Goal: Transaction & Acquisition: Download file/media

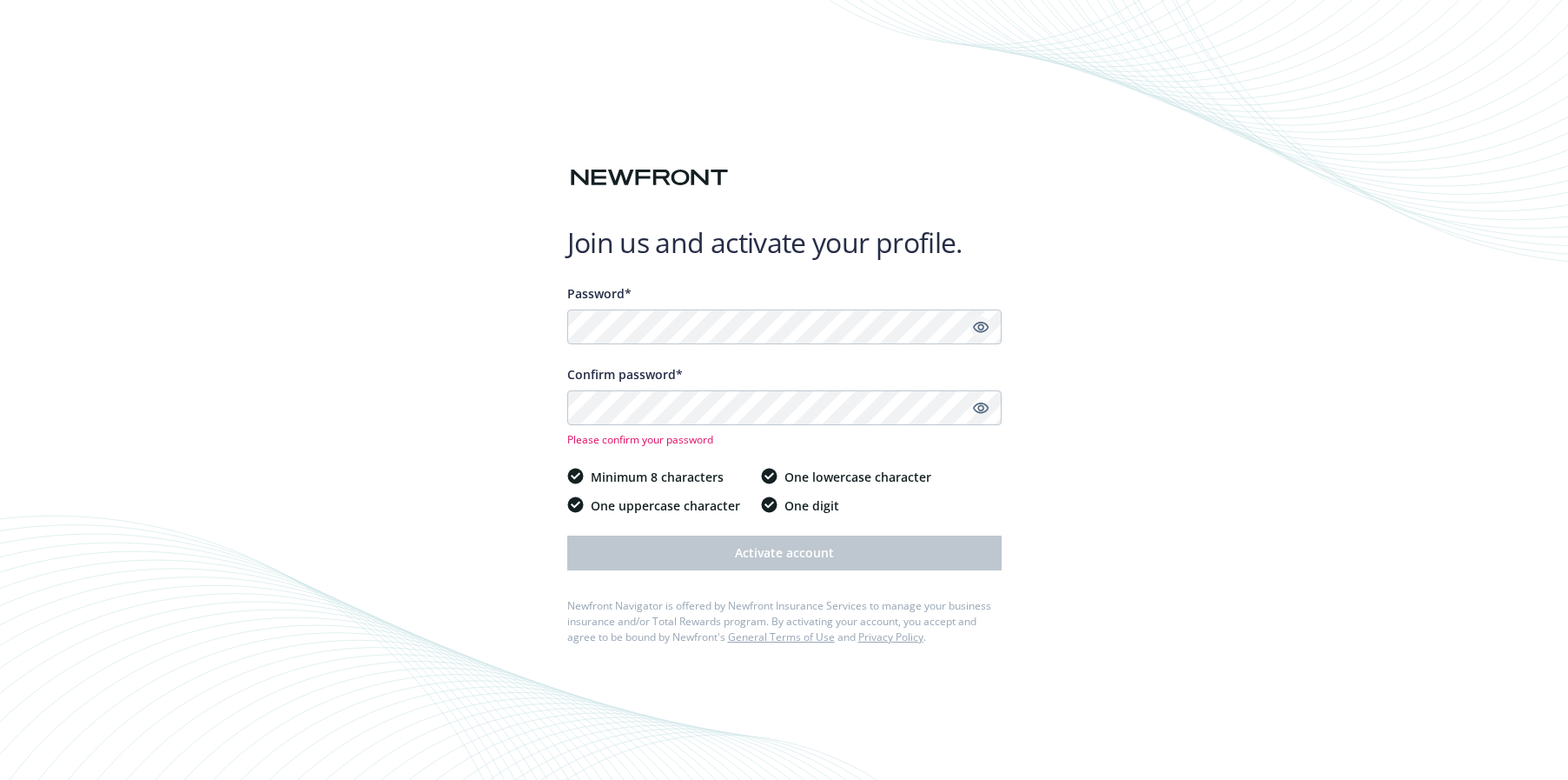
click at [978, 329] on icon "Show password" at bounding box center [980, 327] width 16 height 11
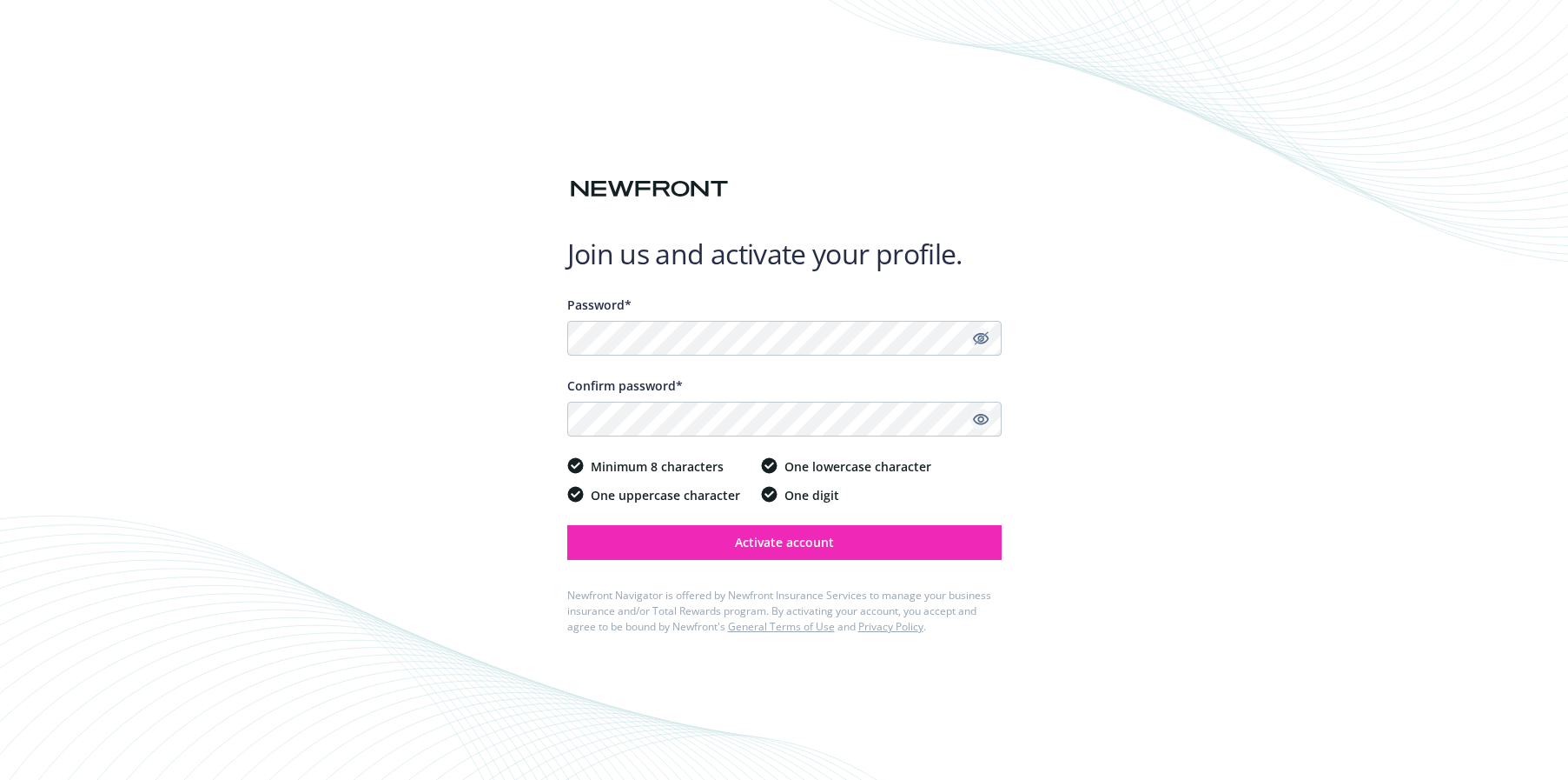
click at [984, 416] on icon "Show password" at bounding box center [981, 418] width 16 height 16
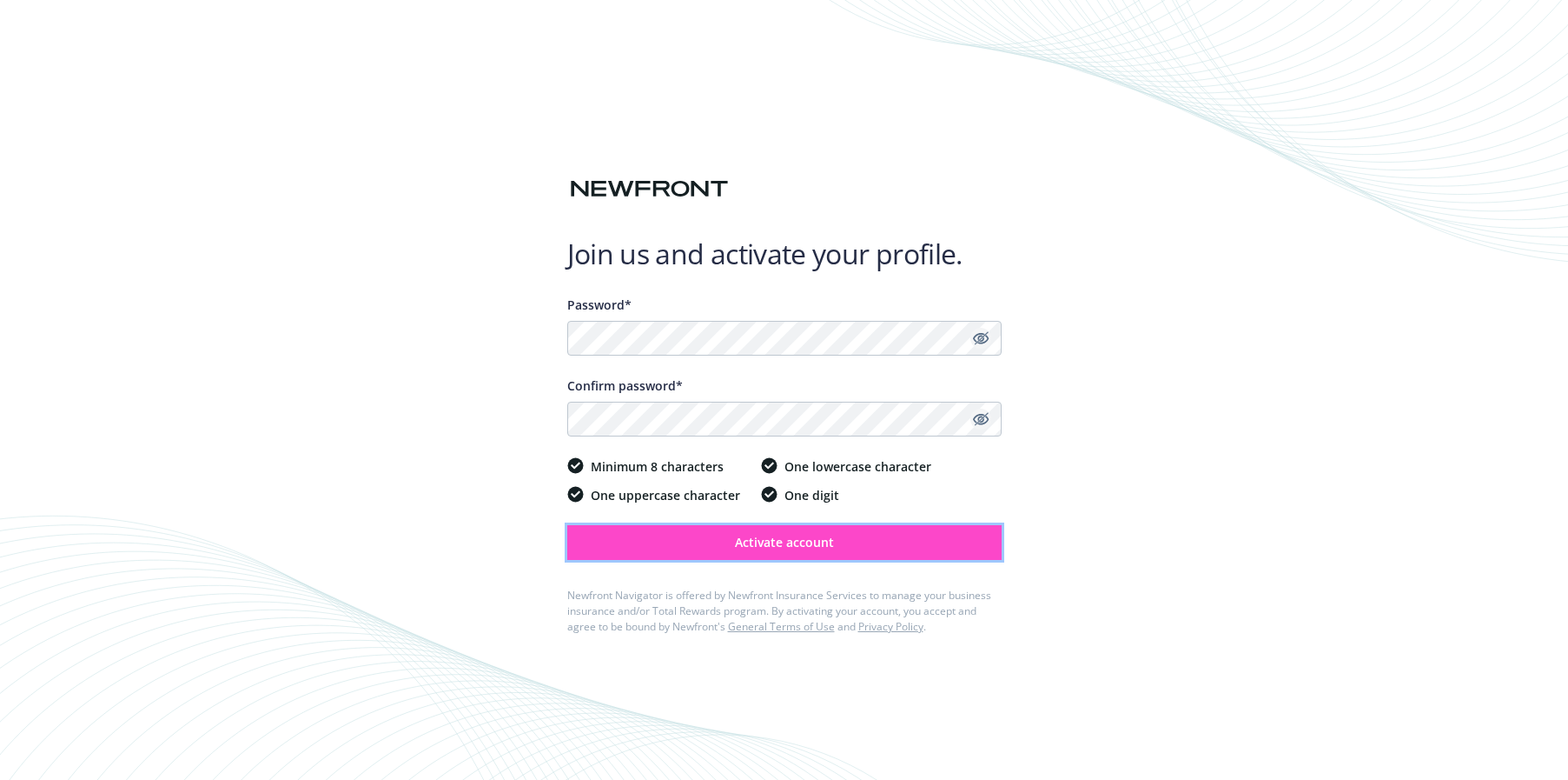
click at [824, 550] on button "Activate account" at bounding box center [784, 542] width 434 height 35
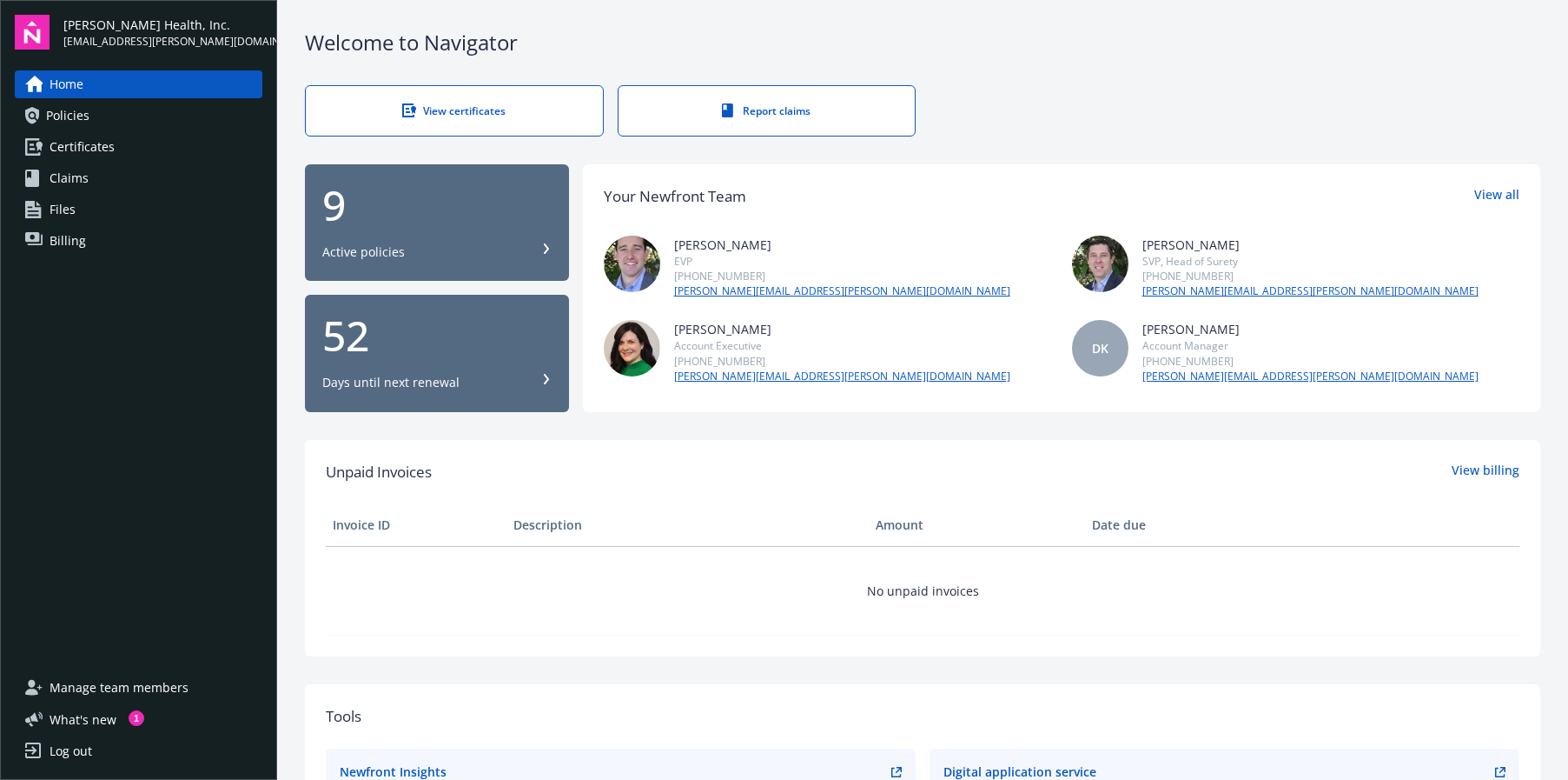
click at [115, 120] on link "Policies" at bounding box center [139, 116] width 248 height 28
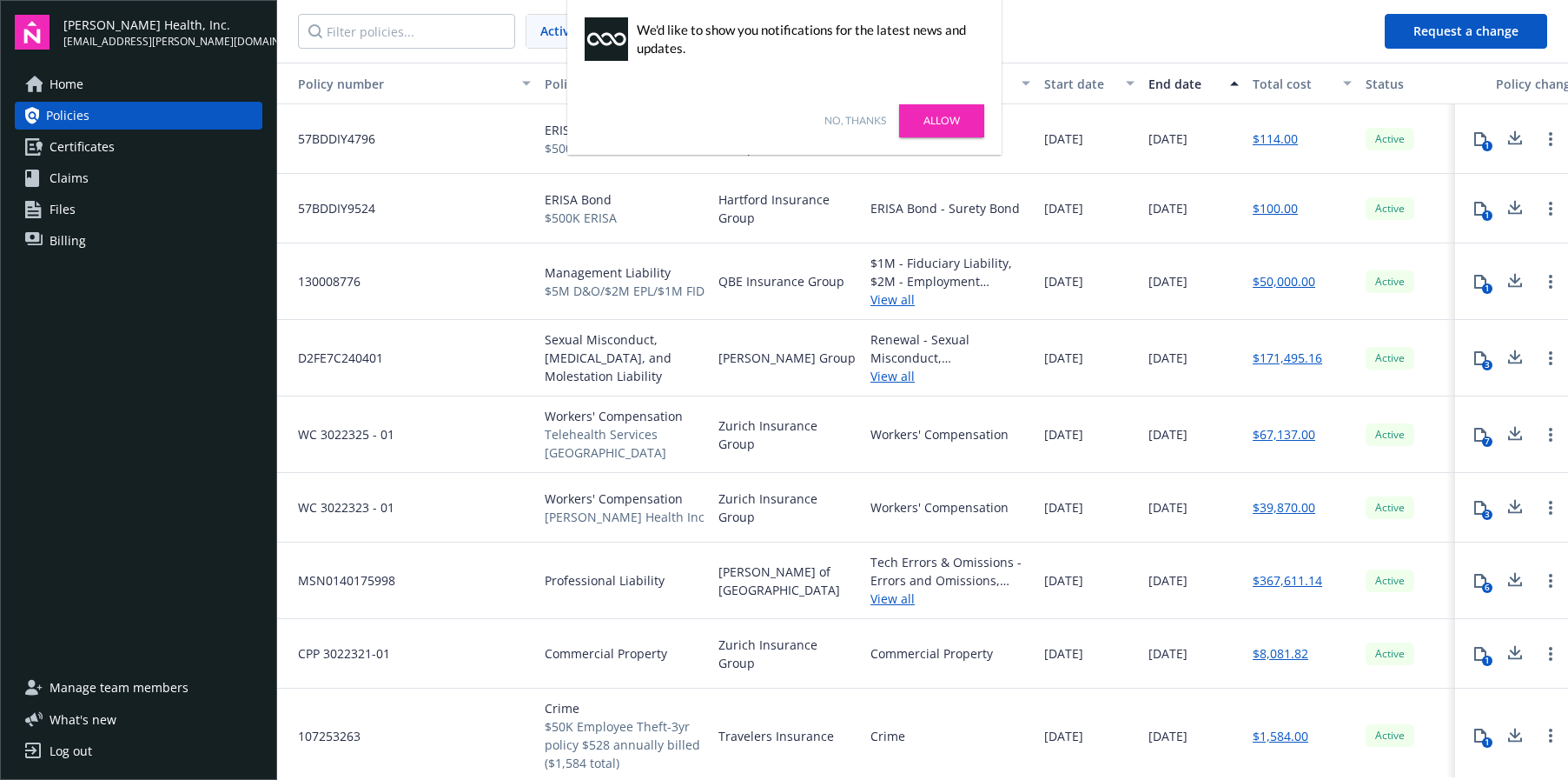
click at [851, 117] on link "No, thanks" at bounding box center [856, 120] width 62 height 16
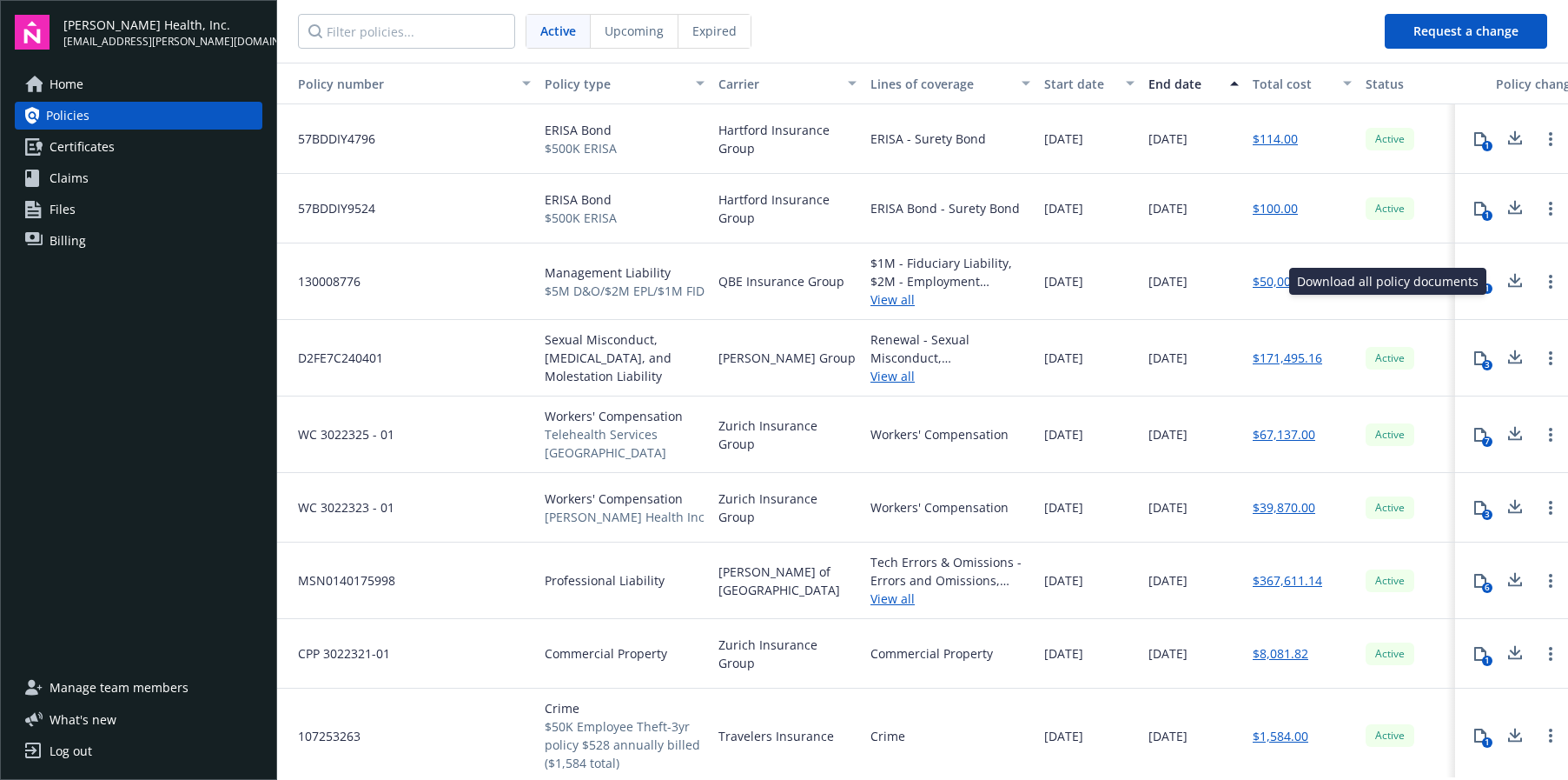
click at [1509, 285] on icon at bounding box center [1515, 285] width 14 height 5
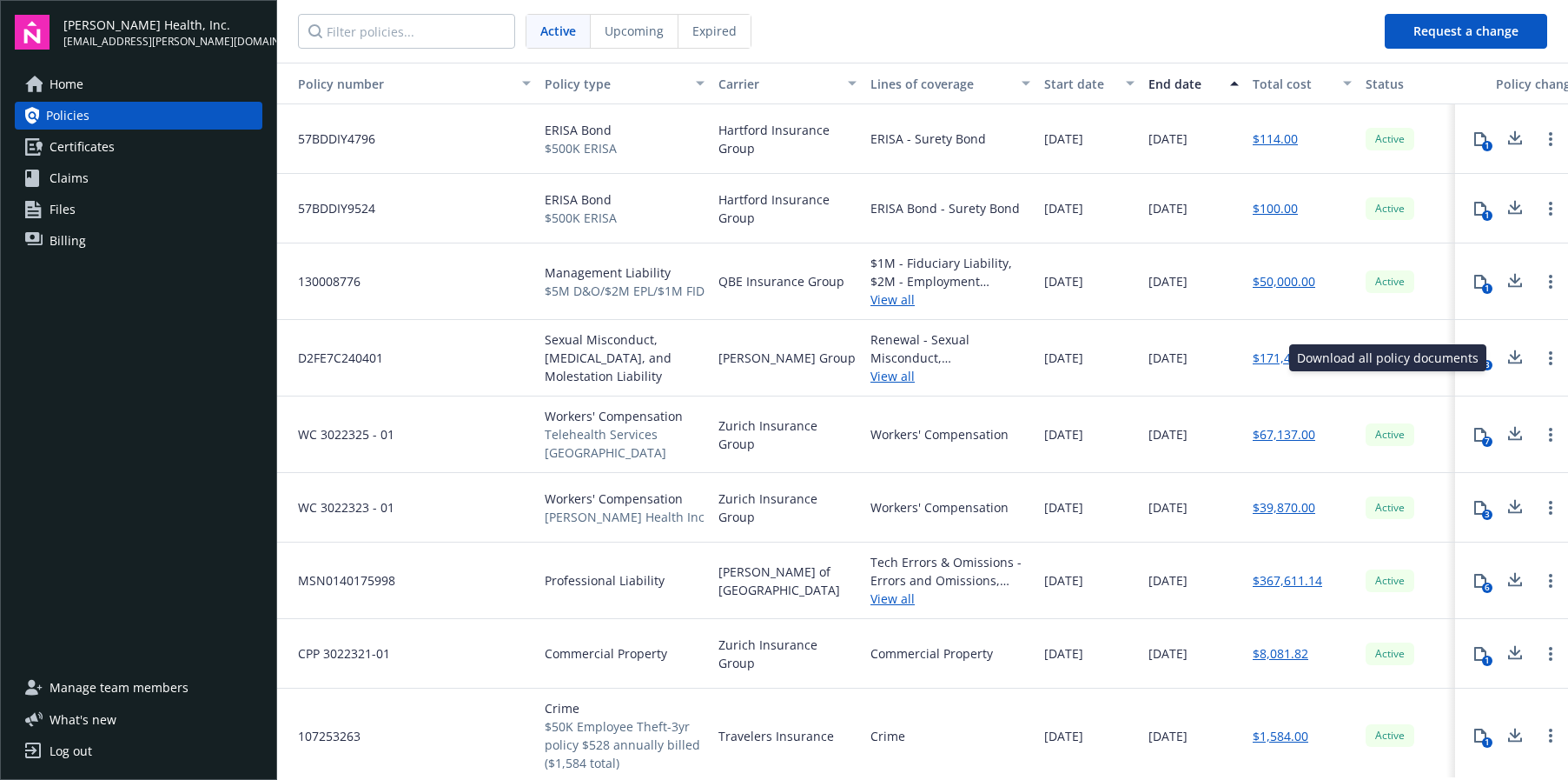
click at [1511, 359] on icon at bounding box center [1516, 354] width 11 height 10
click at [1505, 423] on icon at bounding box center [1515, 433] width 21 height 22
click at [1505, 507] on icon at bounding box center [1515, 507] width 21 height 22
click at [1511, 572] on icon at bounding box center [1516, 577] width 11 height 10
click at [911, 22] on nav "Active Upcoming Expired" at bounding box center [824, 31] width 1094 height 63
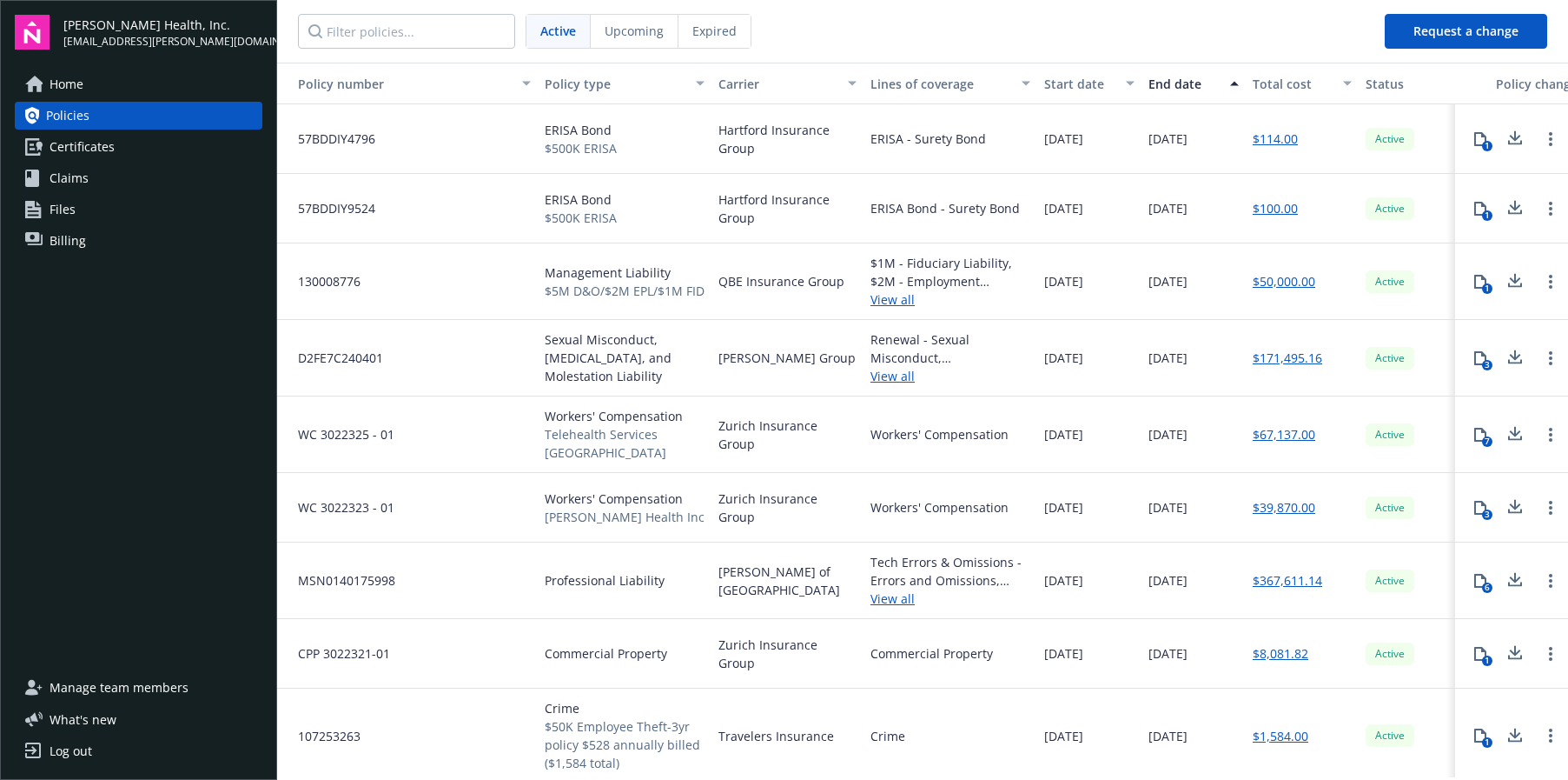
click at [83, 214] on link "Files" at bounding box center [139, 210] width 248 height 28
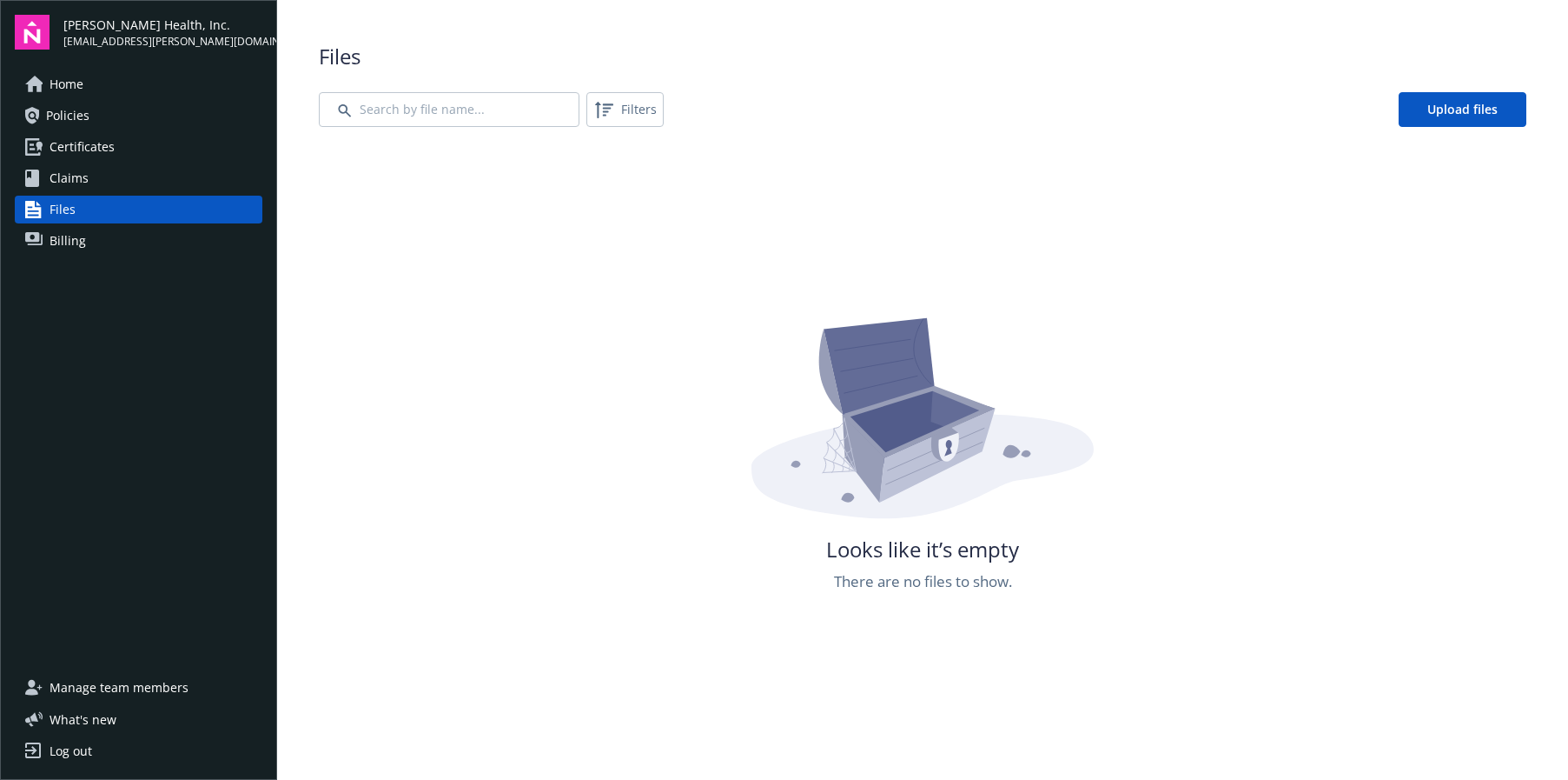
click at [99, 124] on link "Policies" at bounding box center [139, 116] width 248 height 28
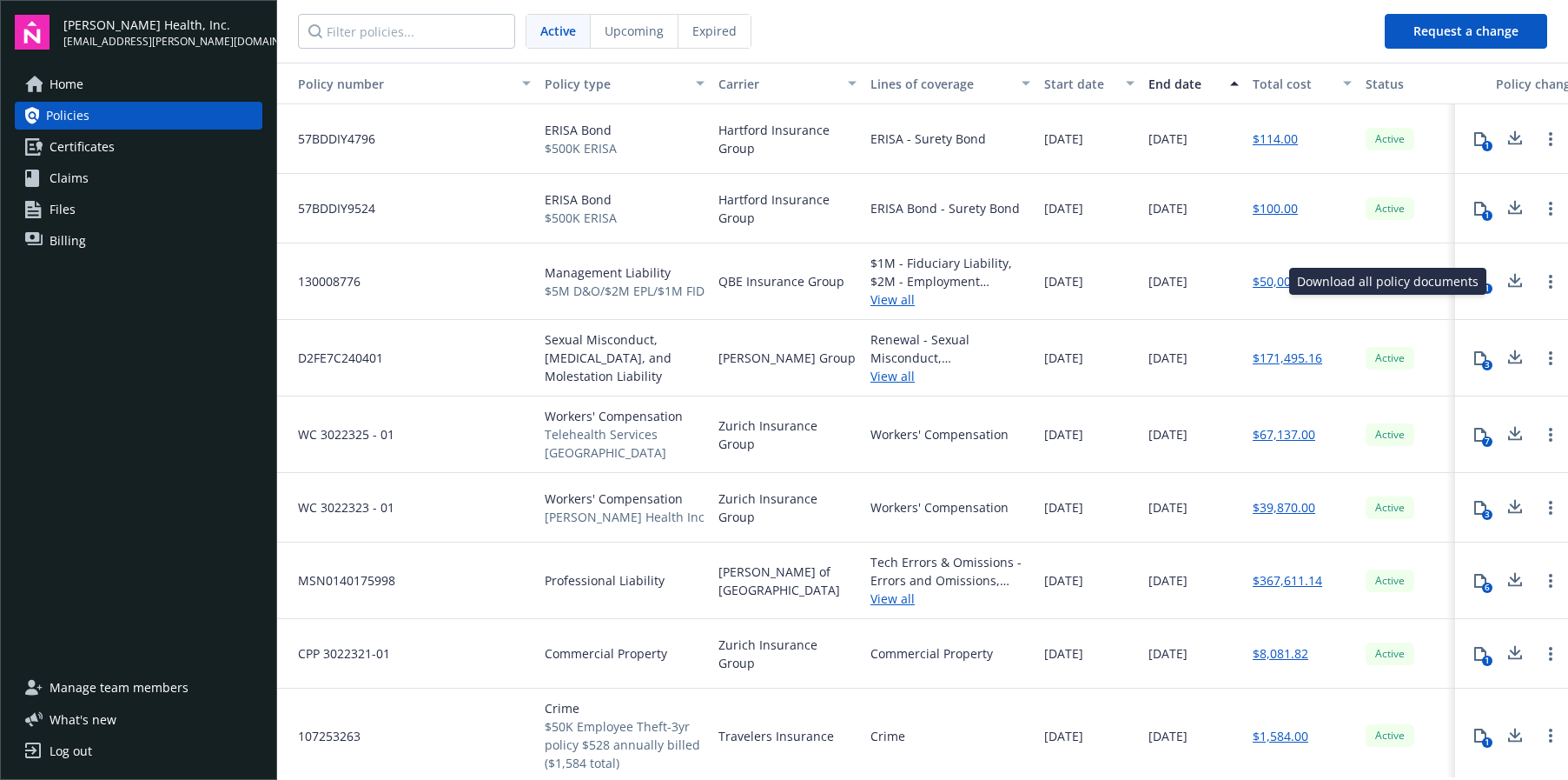
click at [1505, 287] on icon at bounding box center [1515, 281] width 21 height 22
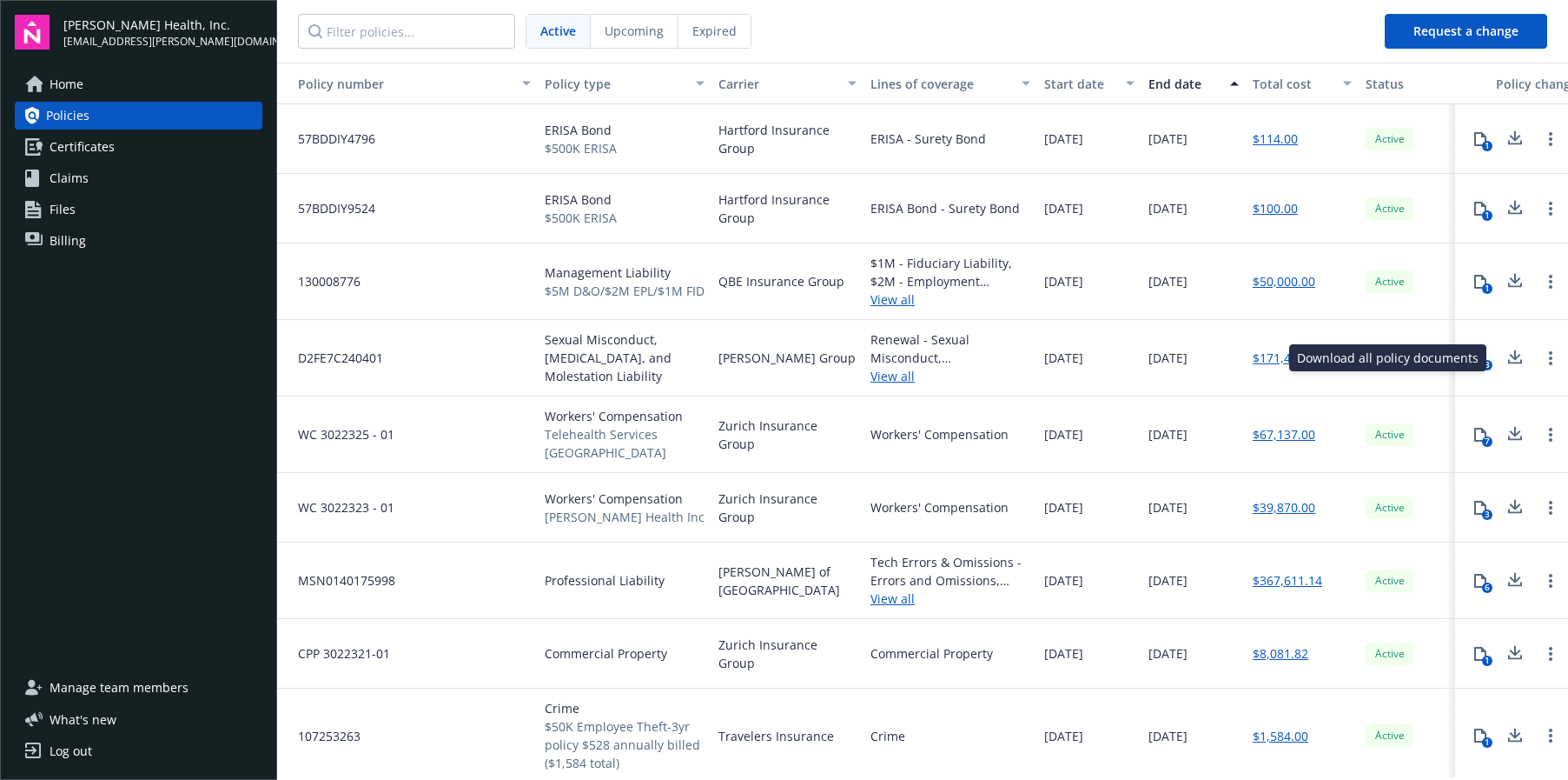
click at [1511, 357] on icon at bounding box center [1516, 354] width 11 height 10
click at [1505, 423] on icon at bounding box center [1515, 433] width 21 height 22
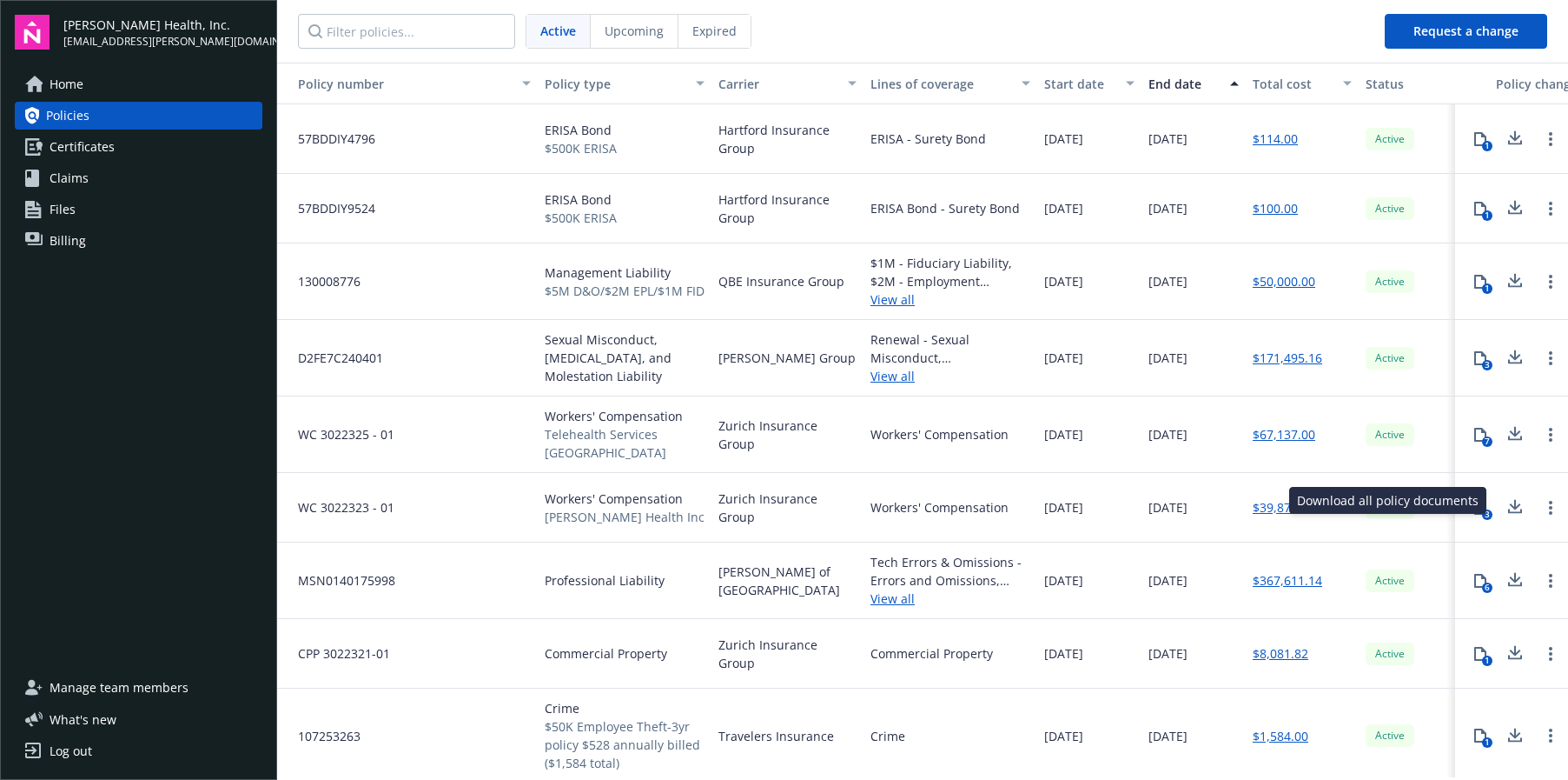
click at [1511, 499] on icon at bounding box center [1516, 504] width 11 height 10
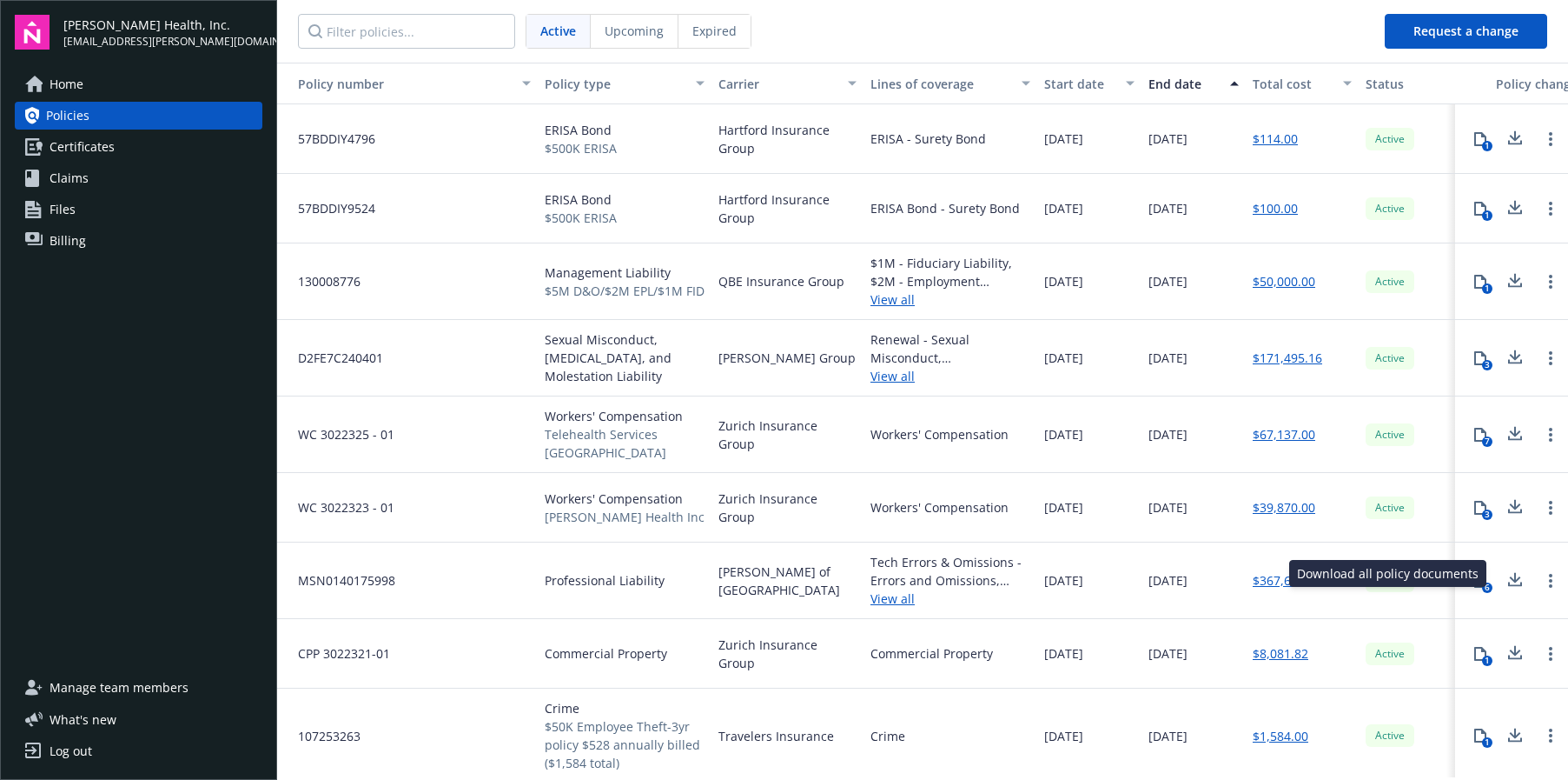
click at [1505, 569] on icon at bounding box center [1515, 580] width 21 height 22
